Goal: Information Seeking & Learning: Understand process/instructions

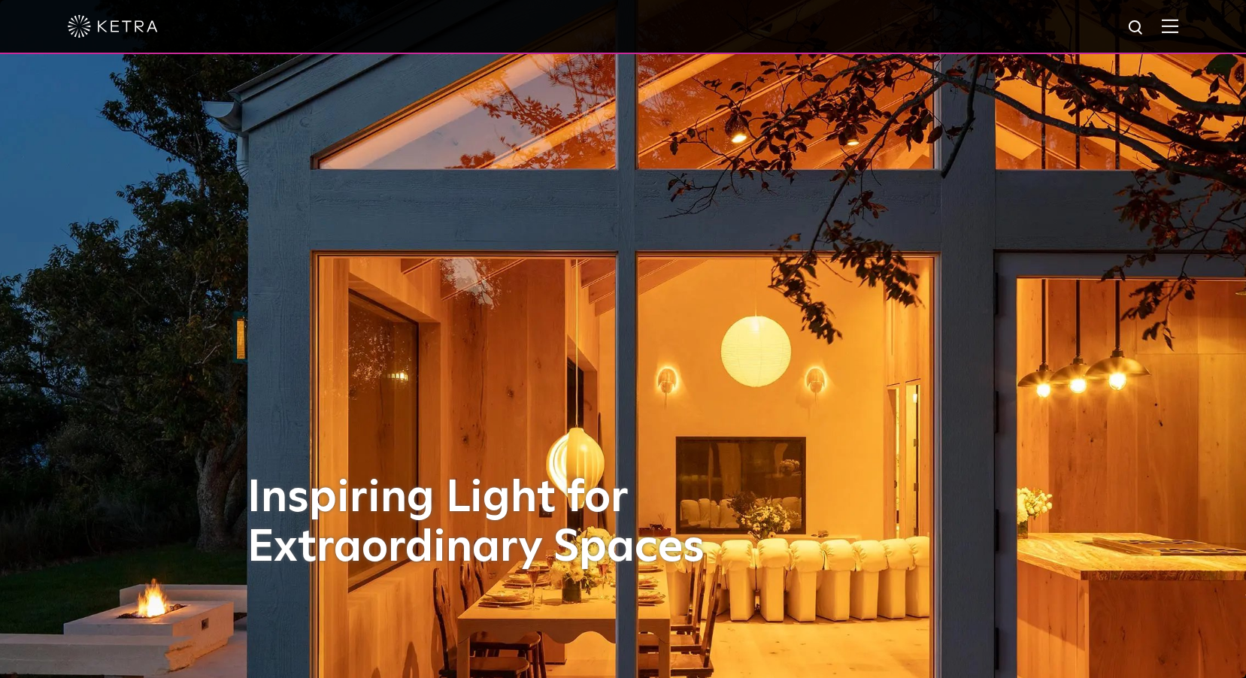
click at [1176, 31] on img at bounding box center [1170, 26] width 17 height 14
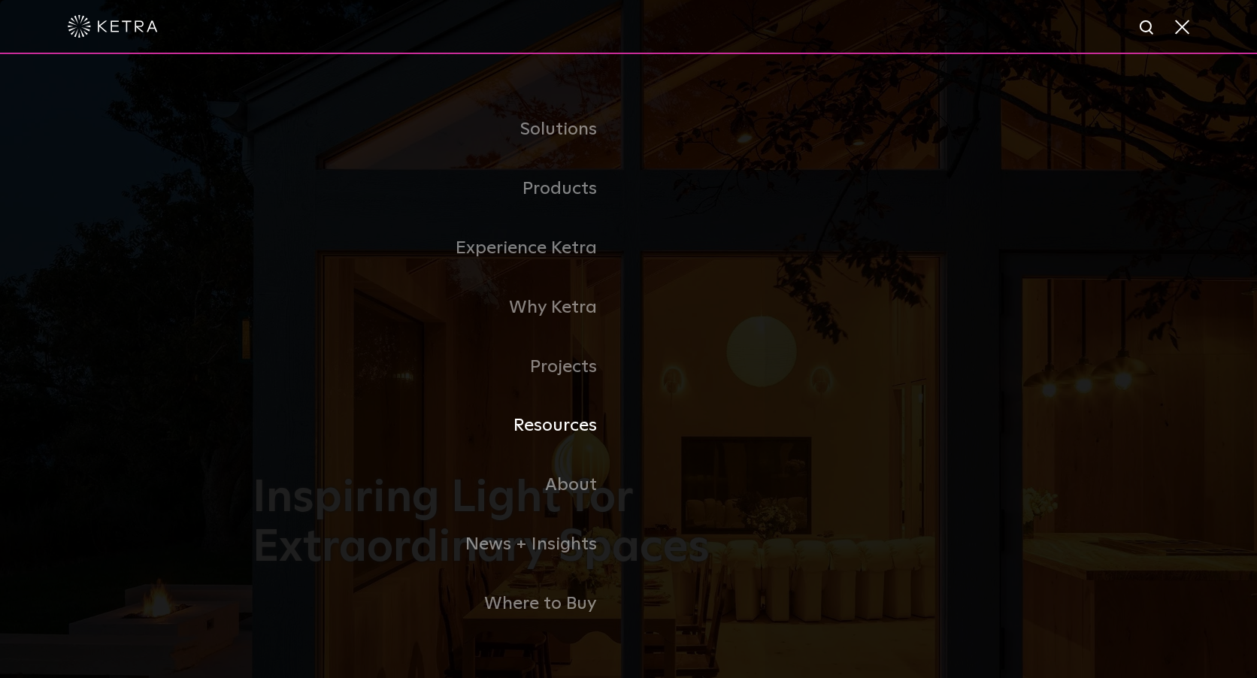
click at [591, 426] on link "Resources" at bounding box center [441, 425] width 376 height 59
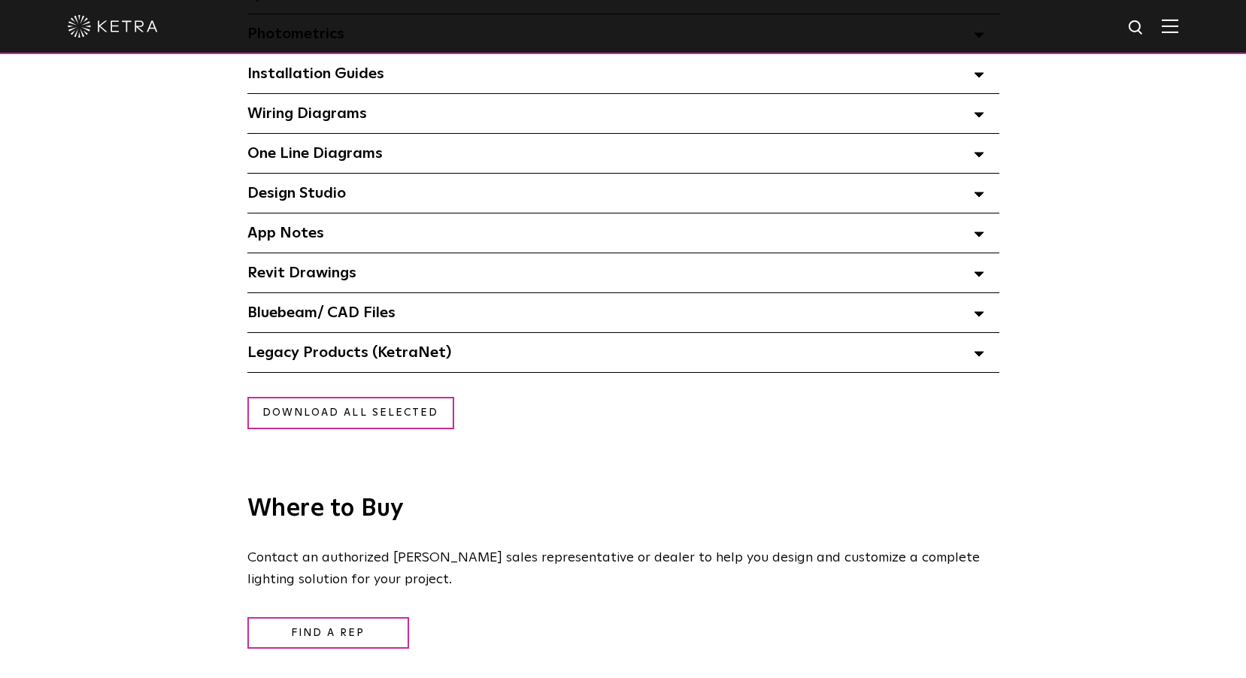
scroll to position [1203, 0]
click at [359, 235] on div "App Notes Select checkboxes to use the bulk download option below" at bounding box center [623, 232] width 752 height 39
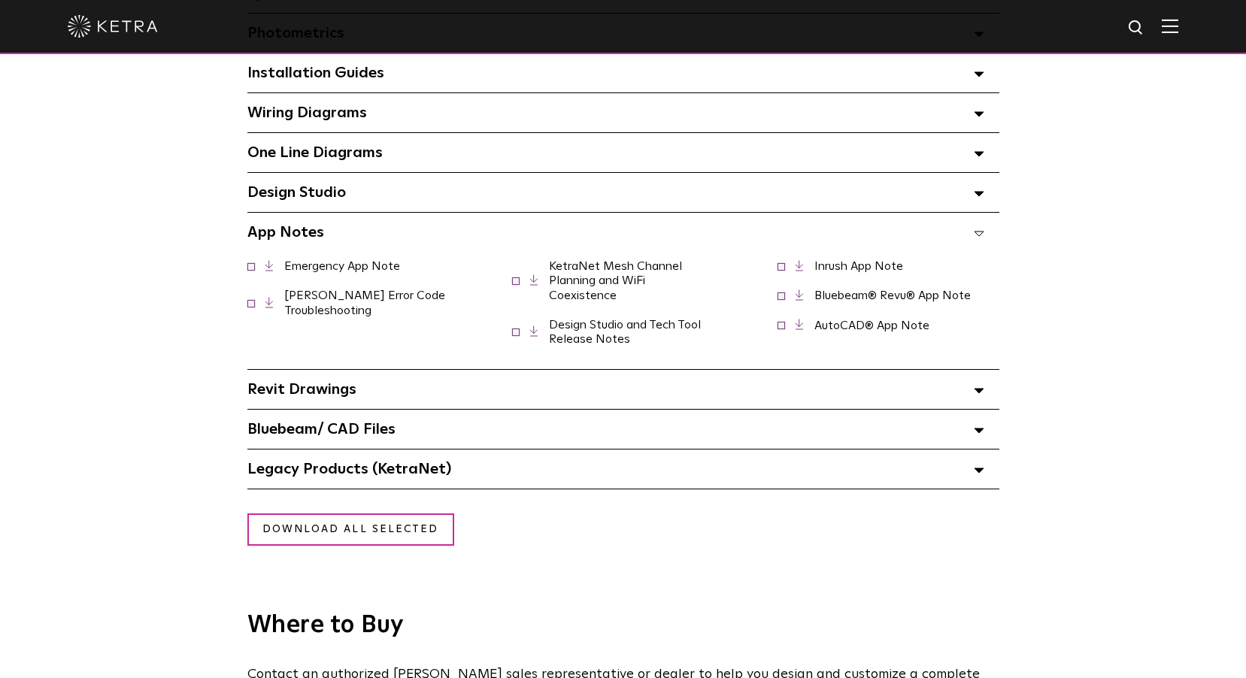
click at [350, 298] on link "Ketra Error Code Troubleshooting" at bounding box center [364, 303] width 161 height 26
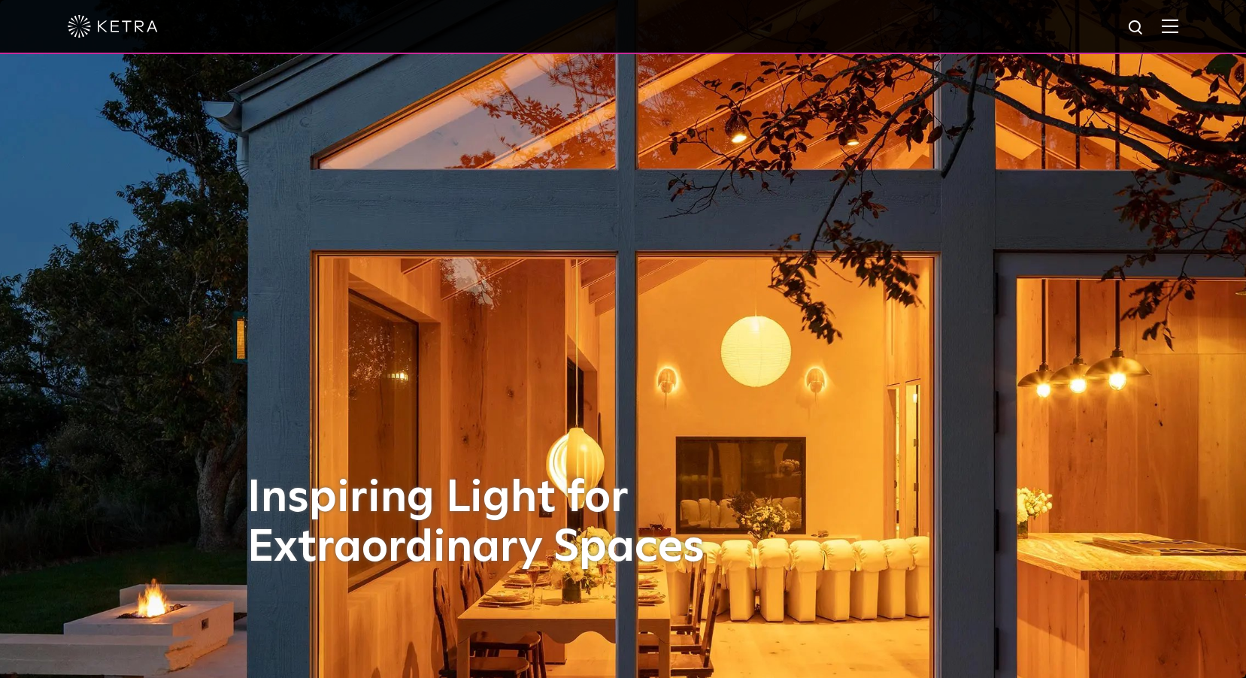
click at [1169, 29] on div at bounding box center [623, 26] width 1111 height 53
click at [1178, 28] on img at bounding box center [1170, 26] width 17 height 14
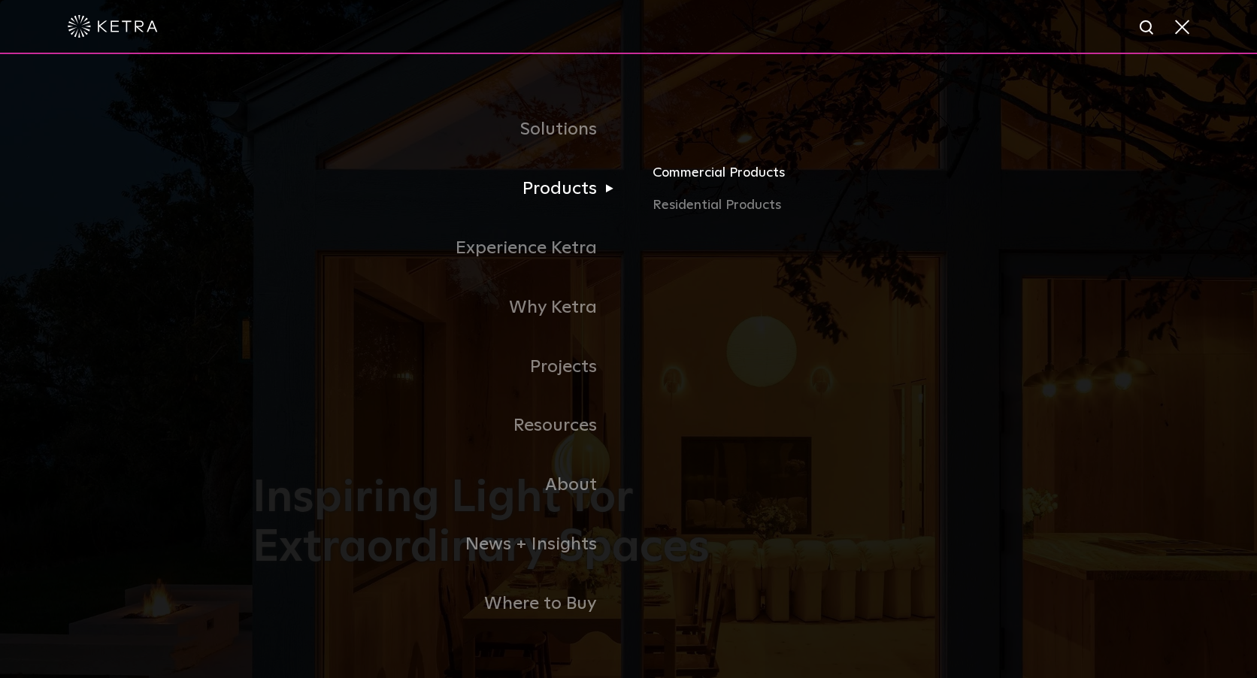
click at [671, 177] on link "Commercial Products" at bounding box center [829, 178] width 352 height 33
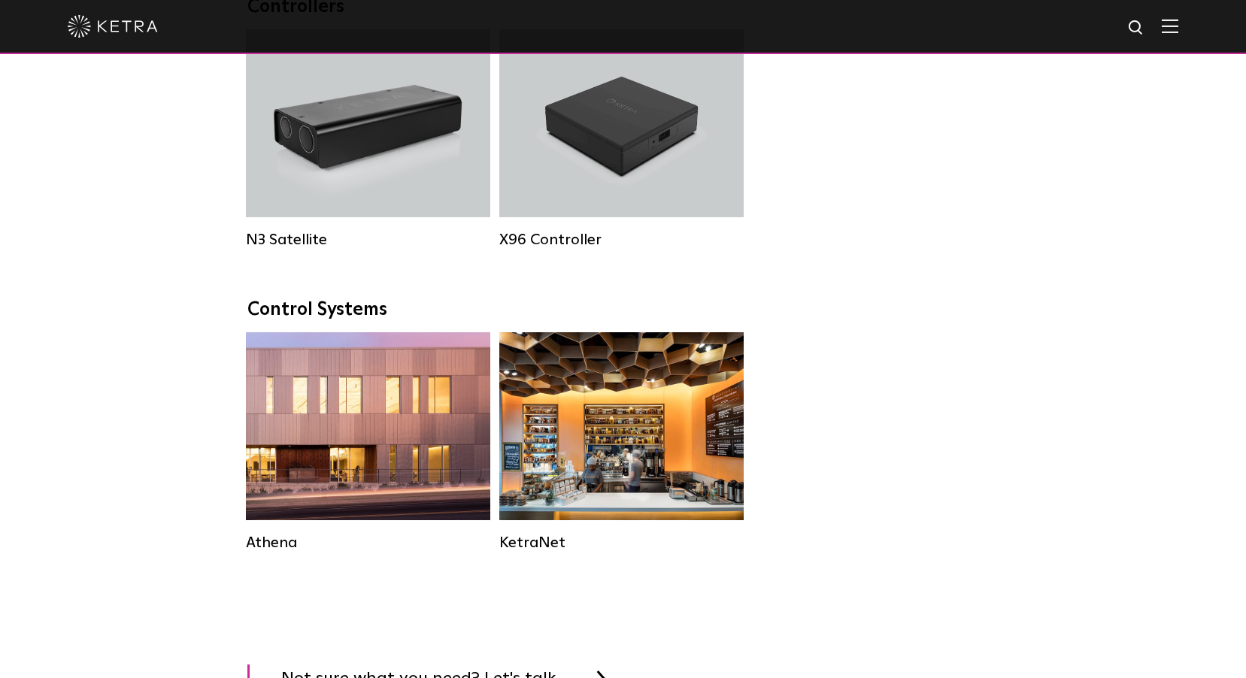
scroll to position [2030, 0]
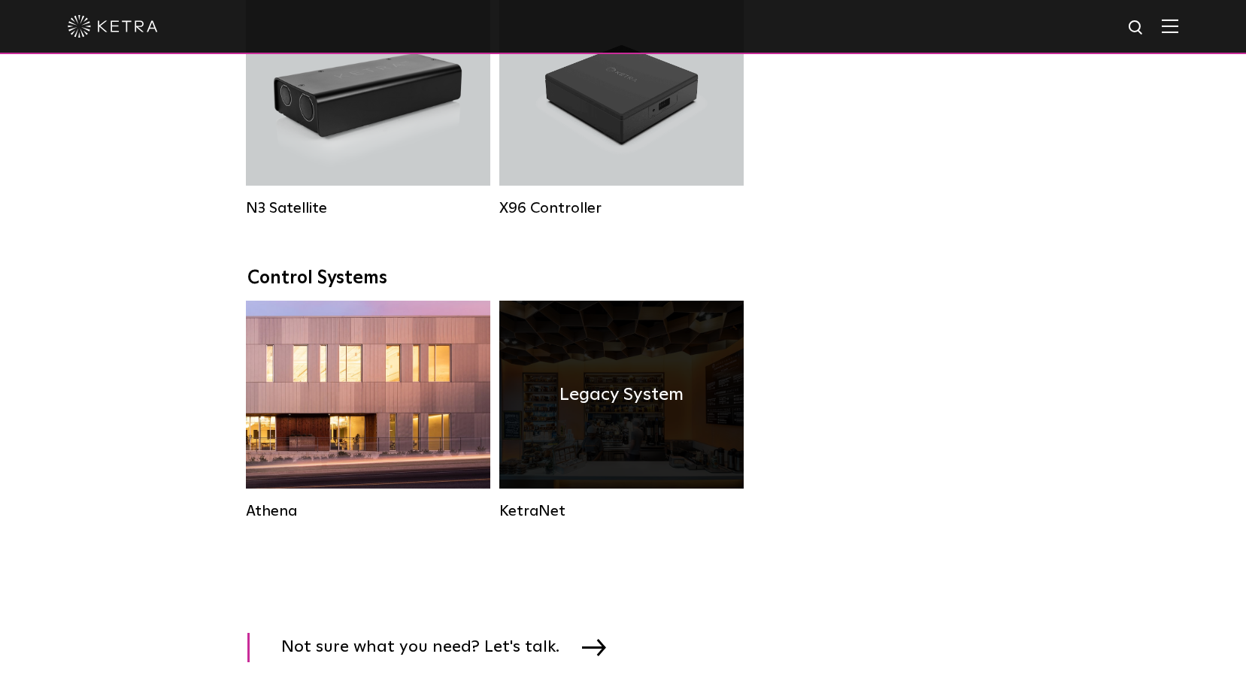
click at [632, 474] on div "Legacy System" at bounding box center [621, 395] width 244 height 188
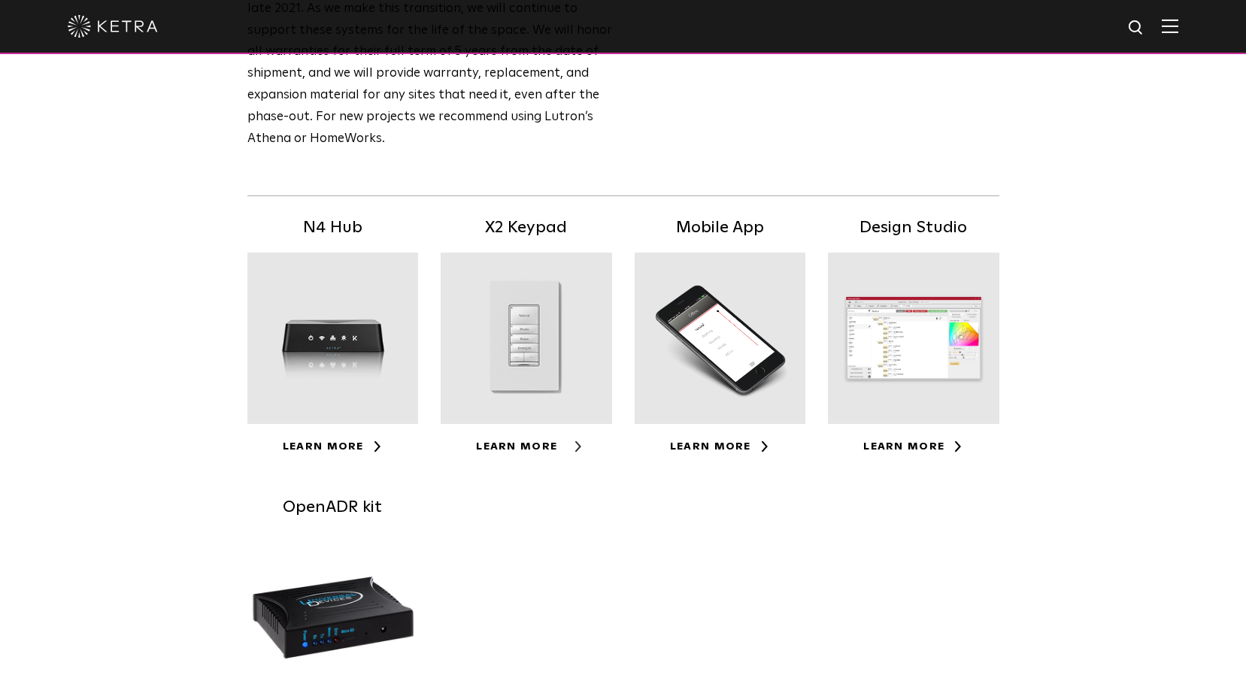
scroll to position [226, 0]
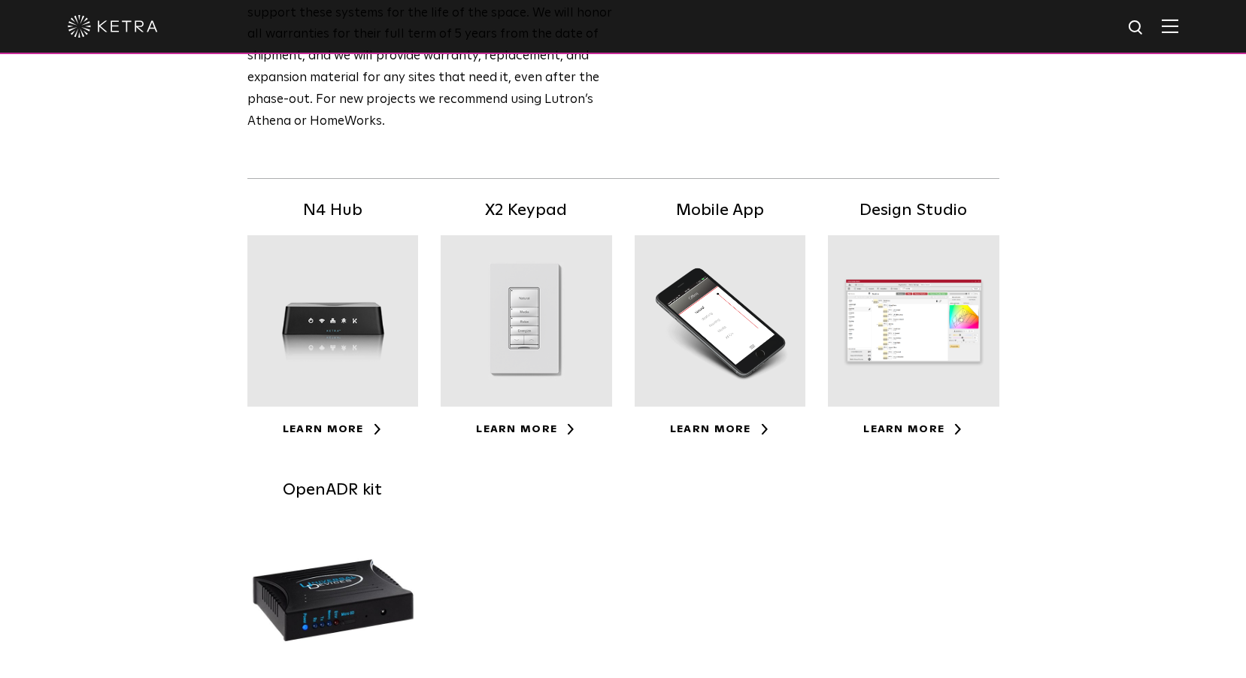
click at [350, 335] on div at bounding box center [332, 320] width 171 height 171
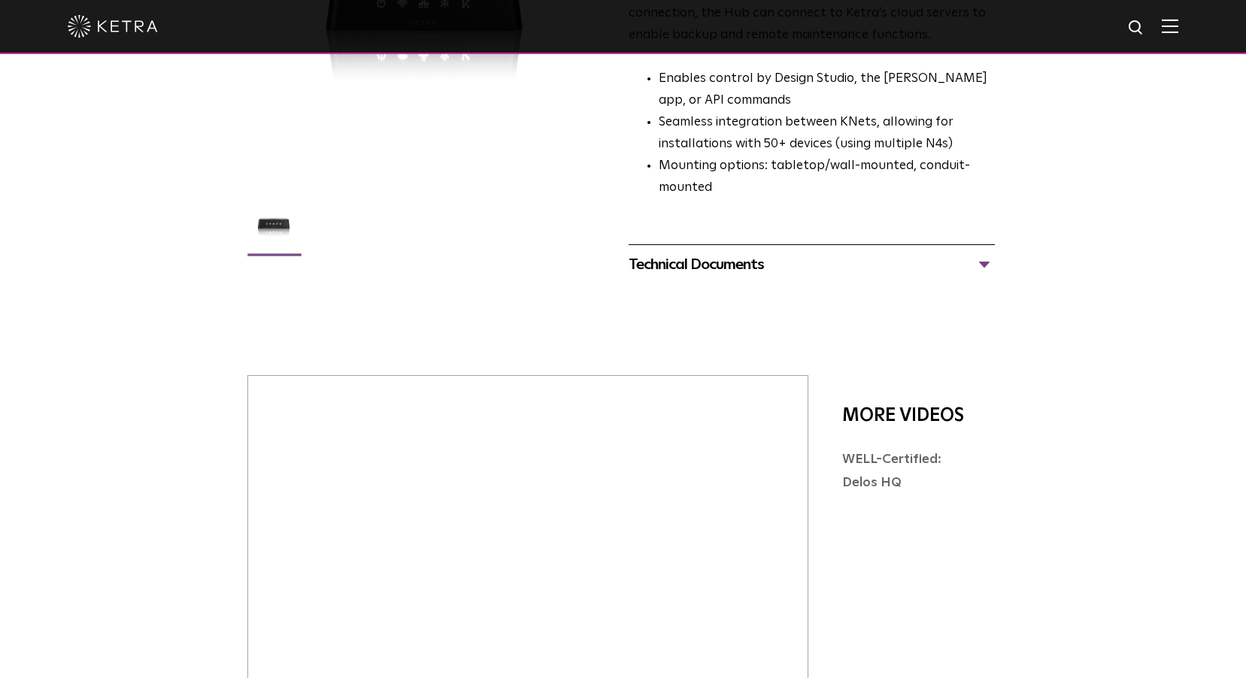
scroll to position [376, 0]
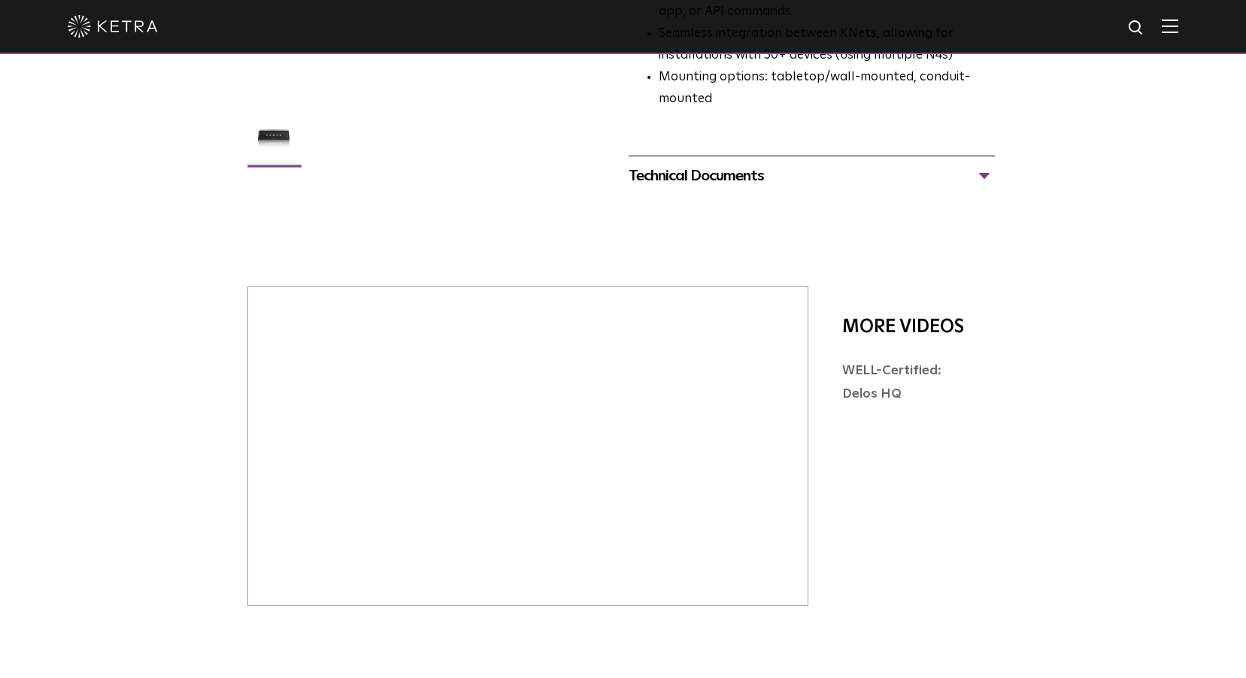
click at [981, 164] on div "Technical Documents" at bounding box center [812, 176] width 366 height 24
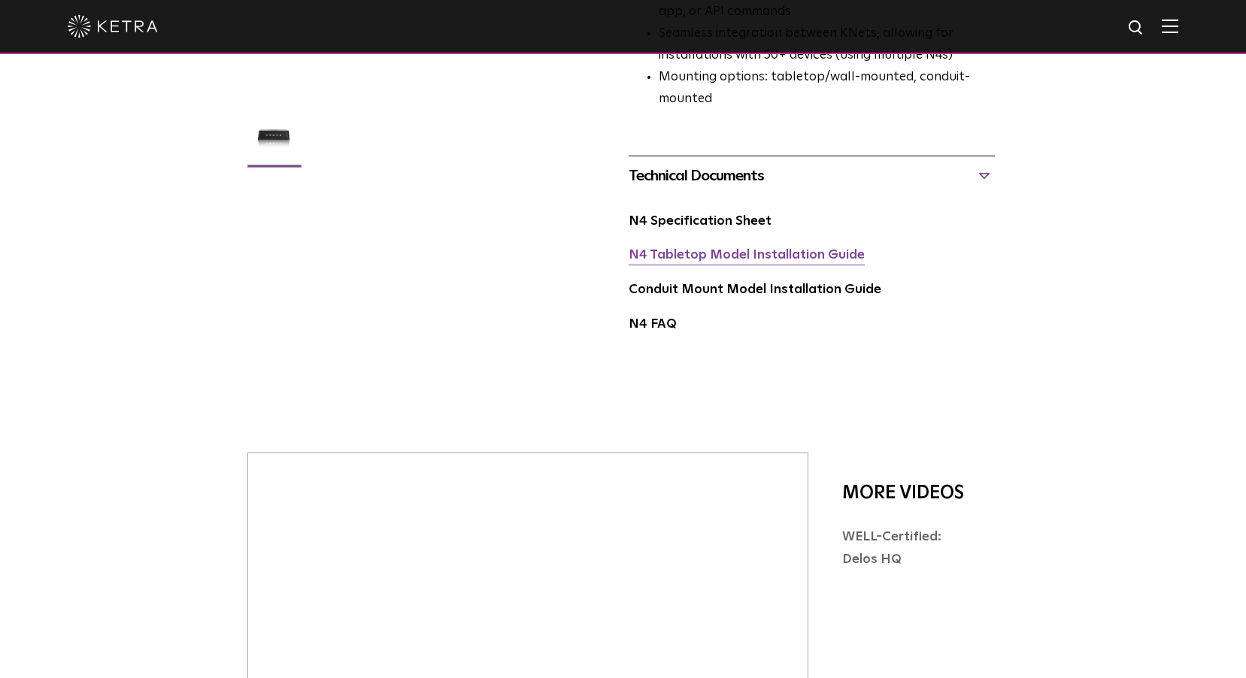
click at [745, 249] on link "N4 Tabletop Model Installation Guide" at bounding box center [747, 255] width 236 height 13
click at [1178, 30] on img at bounding box center [1170, 26] width 17 height 14
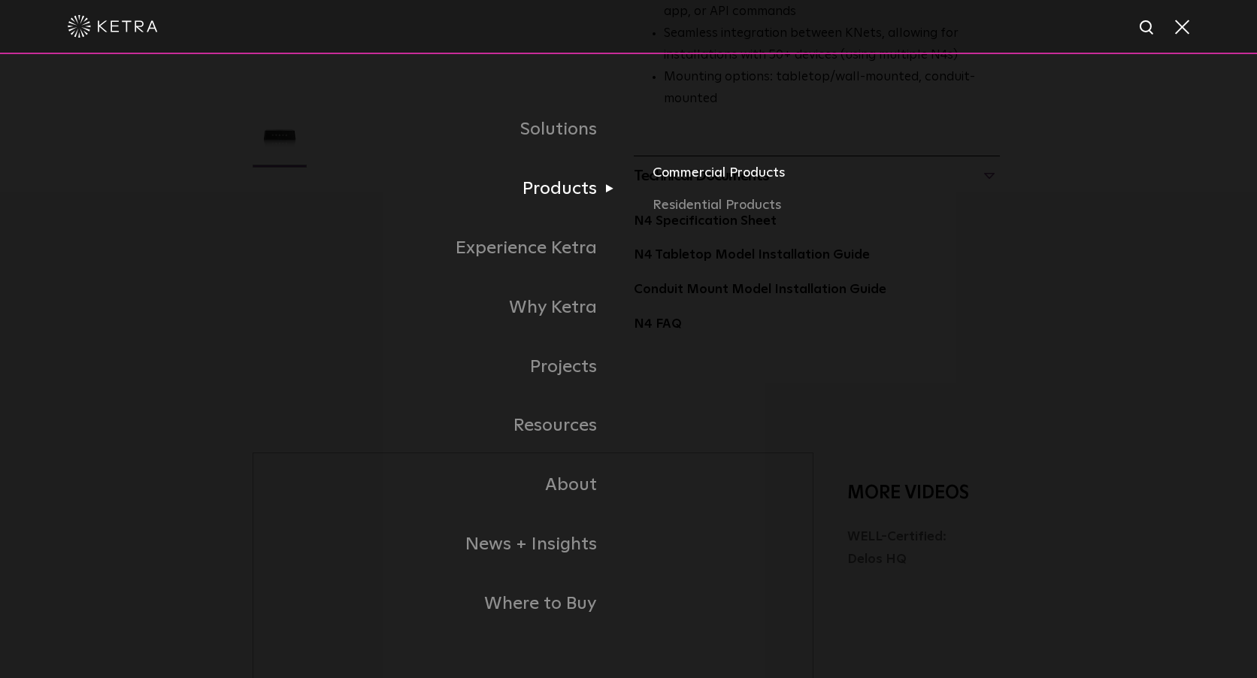
click at [732, 175] on link "Commercial Products" at bounding box center [829, 178] width 352 height 33
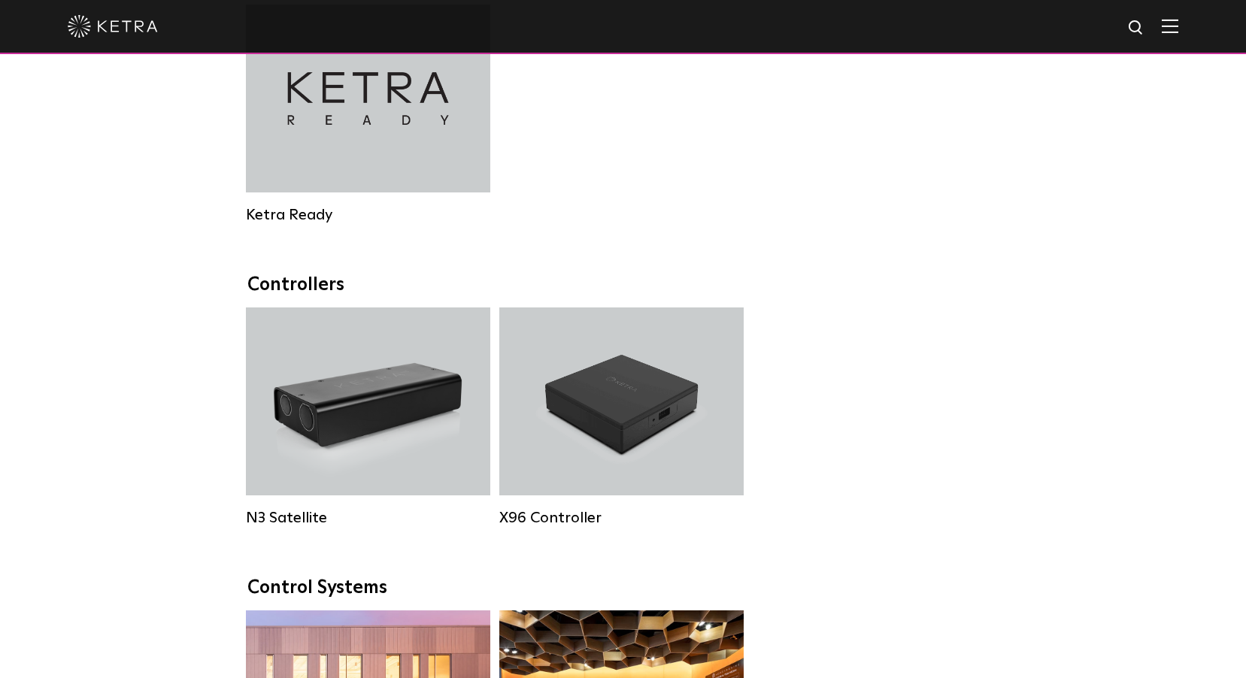
scroll to position [1730, 0]
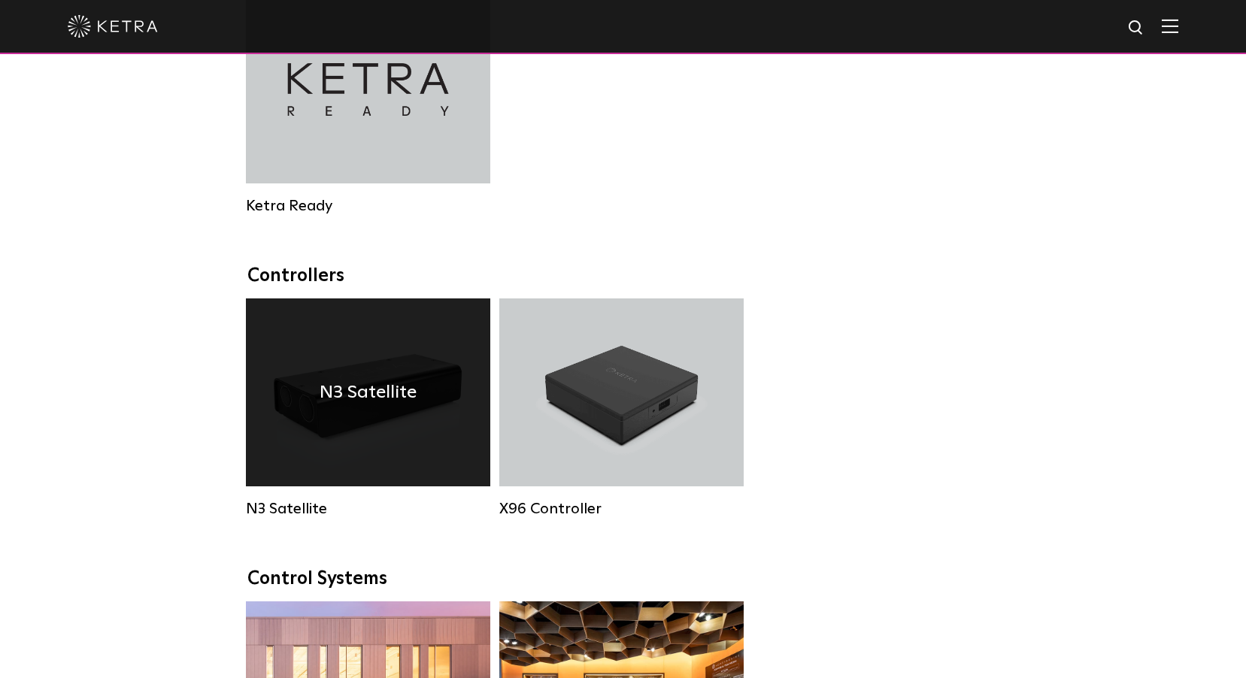
click at [385, 407] on h4 "N3 Satellite" at bounding box center [368, 392] width 97 height 29
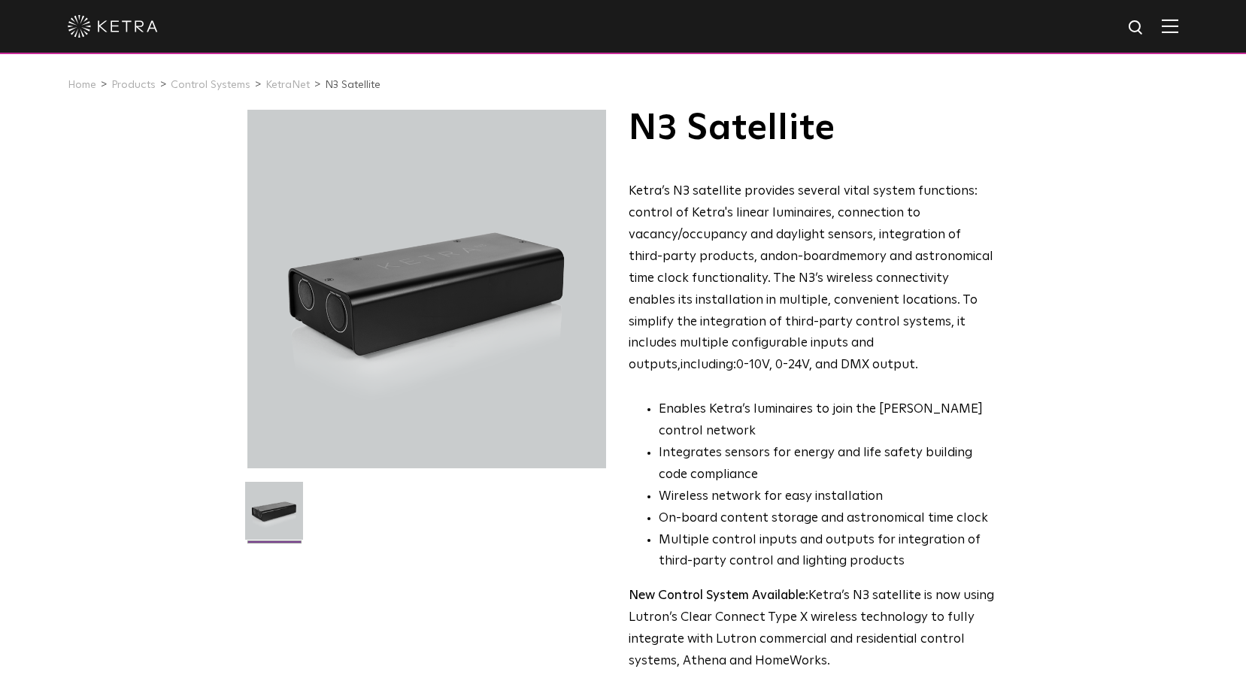
scroll to position [451, 0]
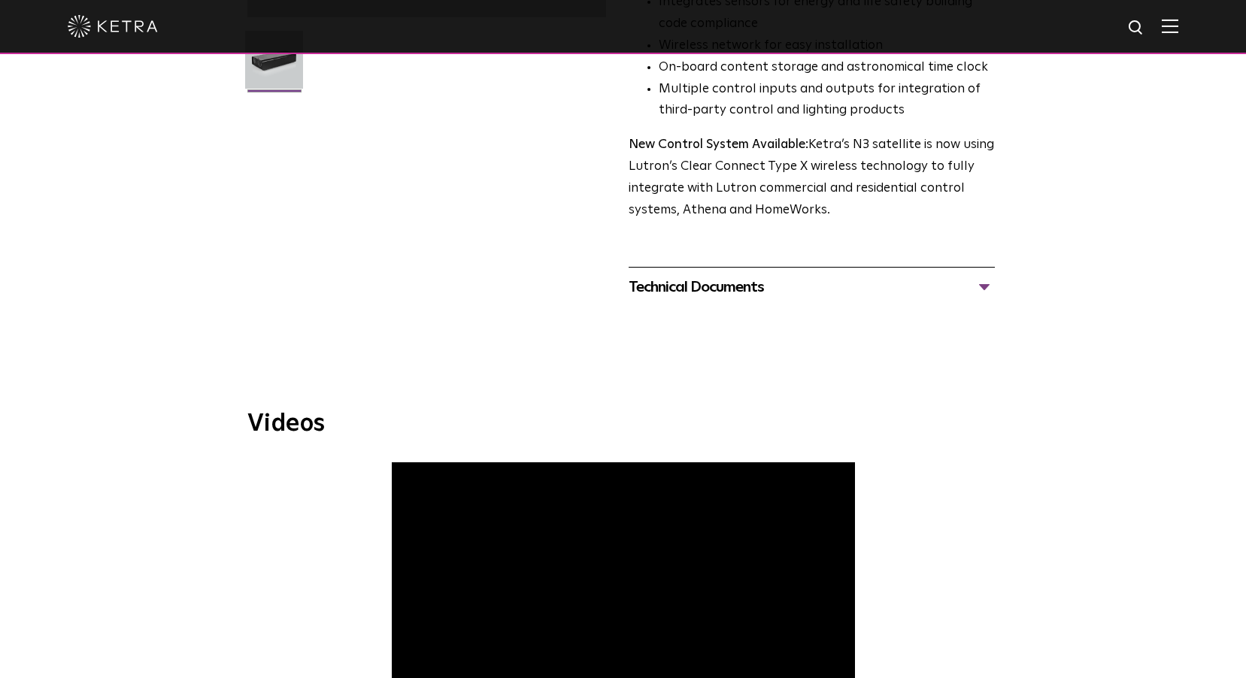
click at [741, 301] on div "Technical Documents N3 Specification Sheet N3 Installation Guide N3 One Line Di…" at bounding box center [812, 287] width 366 height 40
click at [744, 289] on div "Technical Documents" at bounding box center [812, 287] width 366 height 24
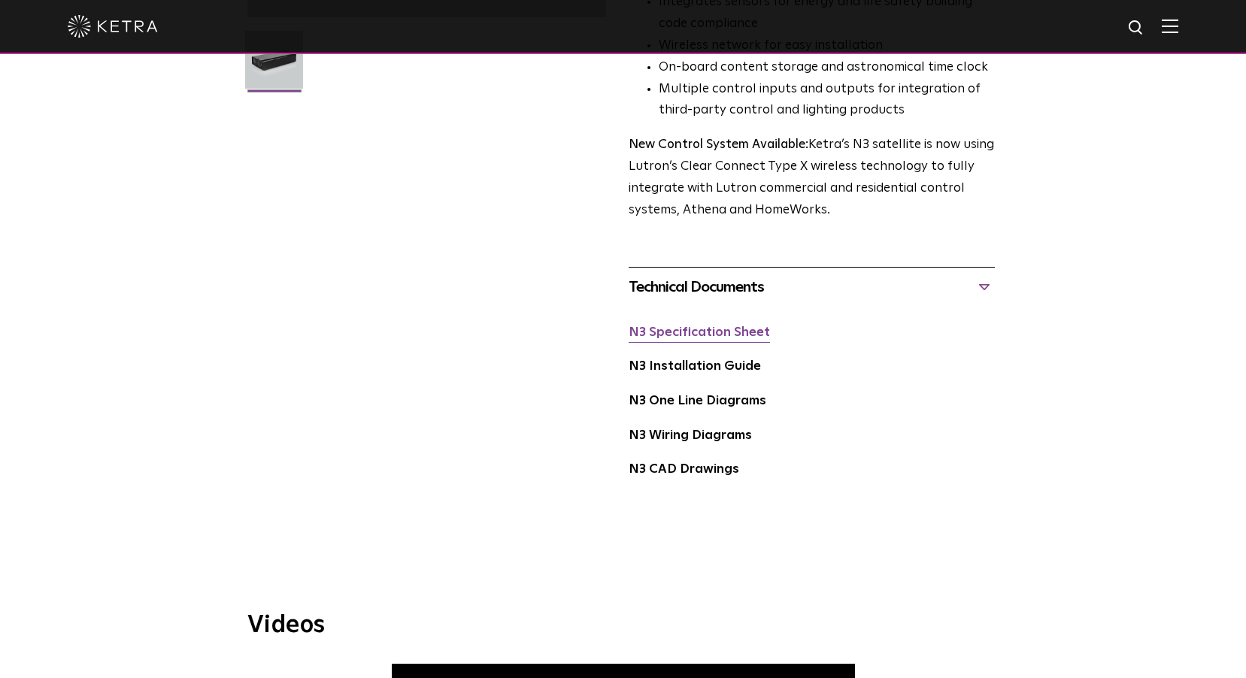
click at [739, 332] on link "N3 Specification Sheet" at bounding box center [699, 332] width 141 height 13
